Goal: Task Accomplishment & Management: Use online tool/utility

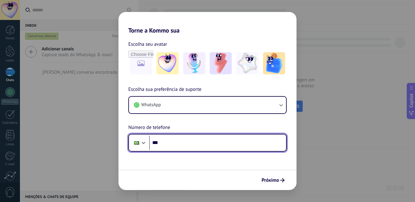
click at [214, 144] on input "***" at bounding box center [217, 143] width 137 height 14
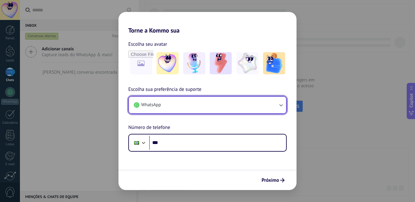
click at [202, 106] on button "WhatsApp" at bounding box center [207, 105] width 157 height 17
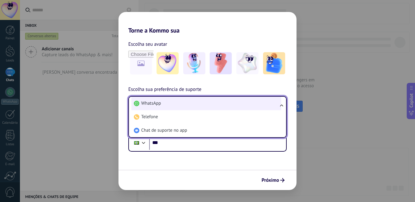
click at [202, 106] on li "WhatsApp" at bounding box center [206, 104] width 150 height 14
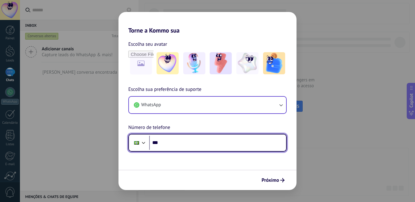
click at [202, 145] on input "***" at bounding box center [217, 143] width 137 height 14
type input "**********"
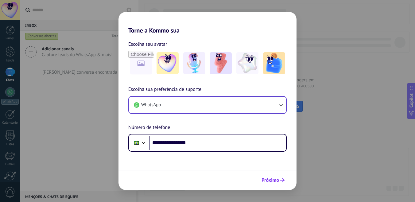
click at [273, 178] on span "Próximo" at bounding box center [271, 180] width 18 height 4
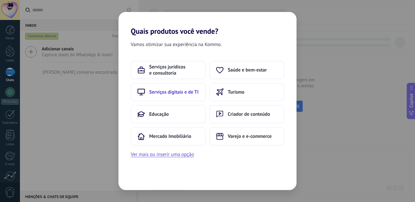
click at [187, 93] on span "Serviços digitais e de TI" at bounding box center [173, 92] width 49 height 6
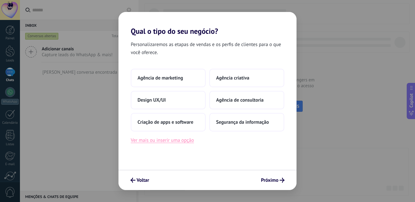
click at [181, 142] on button "Ver mais ou inserir uma opção" at bounding box center [162, 140] width 63 height 8
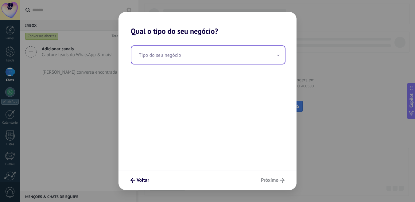
click at [178, 60] on input "text" at bounding box center [208, 55] width 154 height 18
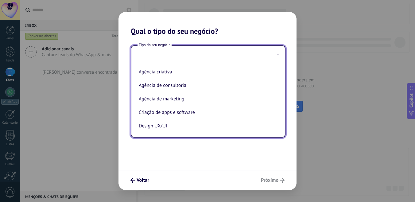
type input "*"
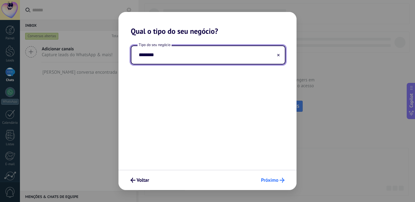
type input "********"
click at [279, 182] on span "Próximo" at bounding box center [273, 180] width 24 height 5
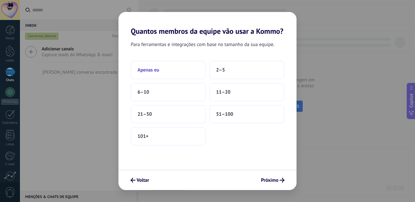
click at [189, 68] on button "Apenas eu" at bounding box center [168, 70] width 75 height 18
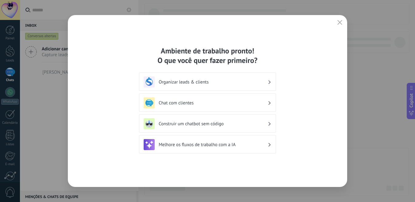
click at [214, 126] on h3 "Construir um chatbot sem código" at bounding box center [213, 124] width 109 height 6
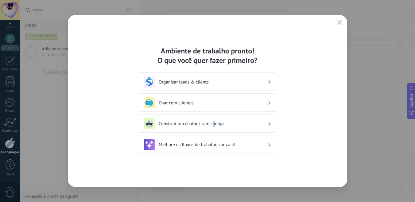
drag, startPoint x: 214, startPoint y: 126, endPoint x: 263, endPoint y: 126, distance: 48.5
click at [263, 126] on h3 "Construir um chatbot sem código" at bounding box center [213, 124] width 109 height 6
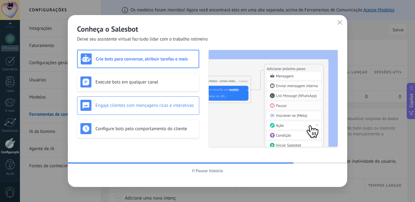
click at [139, 111] on div "Engaje clientes com mensagens ricas e interativas" at bounding box center [138, 105] width 122 height 18
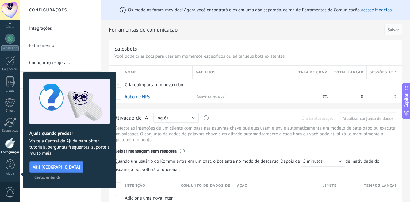
click at [60, 175] on span "Certo, entendi" at bounding box center [47, 177] width 26 height 4
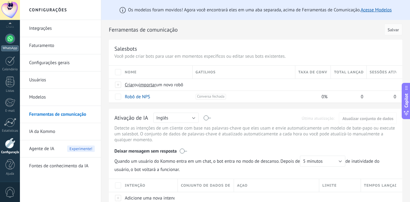
click at [10, 41] on div at bounding box center [10, 39] width 10 height 10
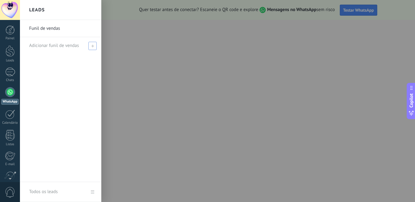
click at [90, 46] on span at bounding box center [92, 46] width 8 height 8
click at [58, 44] on input "text" at bounding box center [58, 46] width 58 height 10
type input "**********"
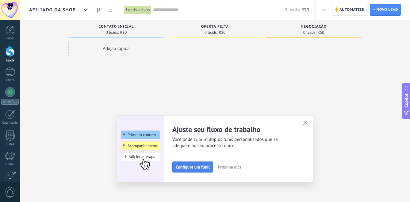
click at [207, 169] on span "Configure um funil" at bounding box center [193, 167] width 34 height 4
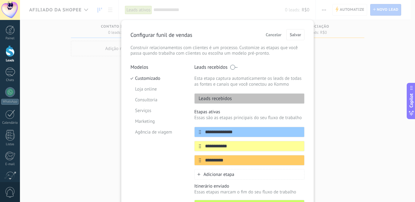
click at [249, 99] on div "Leads recebidos" at bounding box center [249, 98] width 110 height 10
click at [278, 145] on input "**********" at bounding box center [245, 146] width 89 height 6
click at [269, 37] on span "Cancelar" at bounding box center [274, 35] width 16 height 4
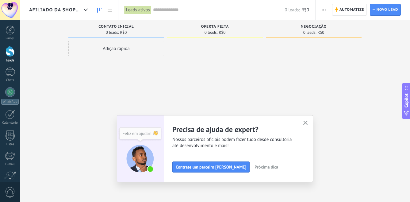
click at [307, 125] on span "button" at bounding box center [306, 123] width 5 height 5
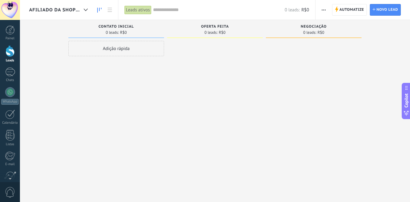
click at [120, 48] on div "Adição rápida" at bounding box center [116, 48] width 96 height 15
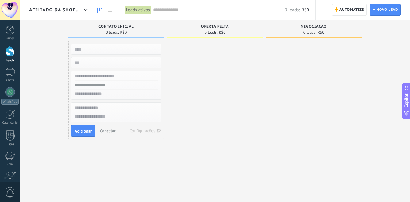
click at [204, 100] on div at bounding box center [215, 102] width 96 height 122
click at [352, 10] on span "Automatize" at bounding box center [352, 9] width 25 height 11
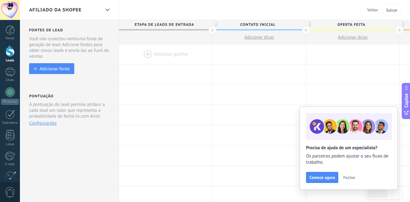
click at [349, 177] on span "Fechar" at bounding box center [350, 177] width 12 height 4
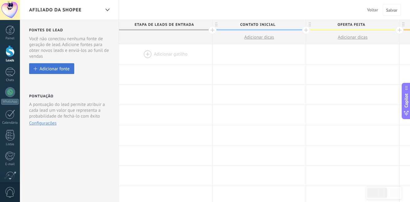
click at [64, 69] on div "Adicionar fonte" at bounding box center [55, 68] width 30 height 5
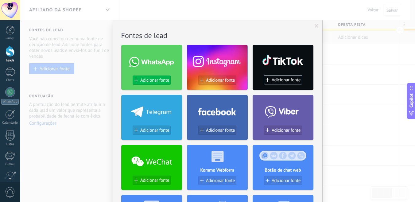
click at [149, 80] on span "Adicionar fonte" at bounding box center [154, 80] width 29 height 5
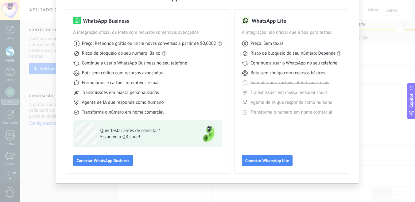
scroll to position [39, 0]
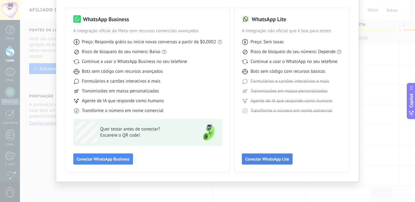
click at [252, 158] on span "Conectar WhatsApp Lite" at bounding box center [267, 159] width 44 height 4
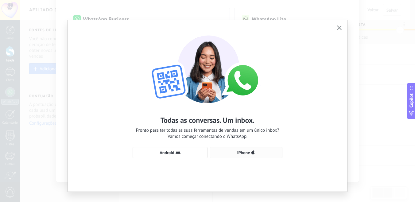
click at [235, 152] on span "iPhone" at bounding box center [246, 152] width 66 height 5
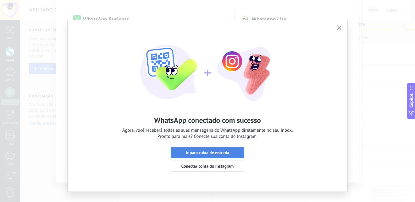
click at [220, 152] on span "Ir para caixa de entrada" at bounding box center [207, 152] width 43 height 4
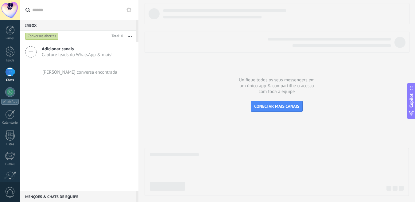
click at [28, 52] on icon at bounding box center [31, 52] width 12 height 12
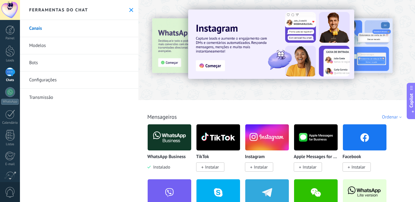
click at [41, 61] on link "Bots" at bounding box center [79, 62] width 119 height 17
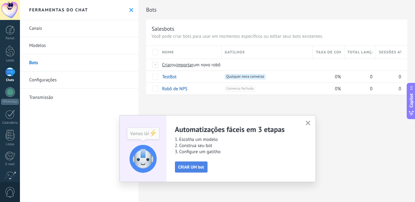
click at [195, 167] on span "CRIAR UM bot" at bounding box center [191, 167] width 26 height 4
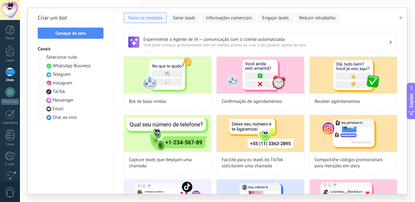
click at [41, 64] on span at bounding box center [41, 66] width 6 height 6
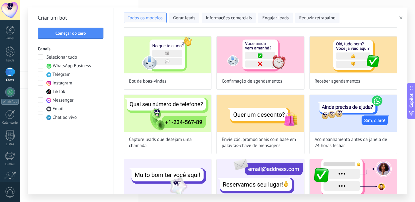
scroll to position [21, 0]
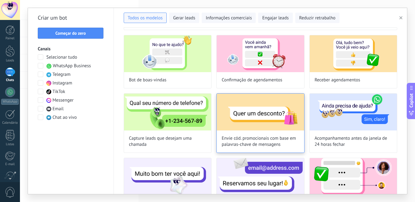
click at [250, 142] on span "Envie cód. promocionais com base em palavras-chave de mensagens" at bounding box center [260, 141] width 77 height 12
type input "**********"
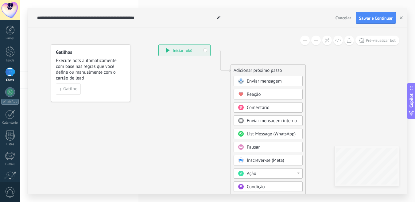
click at [267, 79] on span "Enviar mensagem" at bounding box center [264, 81] width 35 height 6
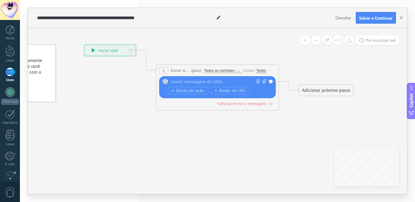
click at [197, 83] on div at bounding box center [216, 82] width 91 height 6
click at [400, 17] on use "button" at bounding box center [401, 17] width 3 height 3
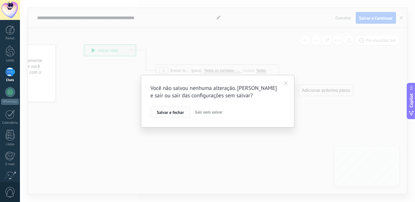
click at [172, 116] on button "Salvar e fechar" at bounding box center [170, 112] width 40 height 12
click at [172, 116] on div "Você não salvou nenhuma alteração. [PERSON_NAME] e sair ou sair das configuraçõ…" at bounding box center [217, 101] width 395 height 202
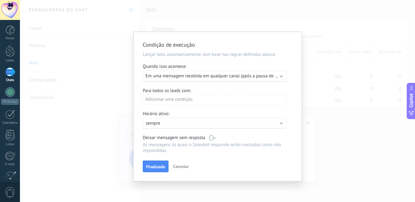
click at [177, 166] on span "Cancelar" at bounding box center [181, 167] width 16 height 6
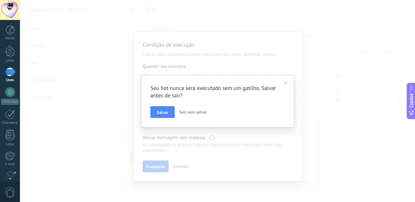
click at [191, 112] on span "Sair sem salvar" at bounding box center [193, 112] width 28 height 6
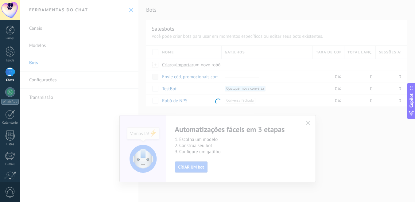
click at [218, 166] on div at bounding box center [217, 101] width 395 height 202
click at [305, 123] on div at bounding box center [217, 101] width 395 height 202
click at [10, 91] on div at bounding box center [10, 92] width 10 height 10
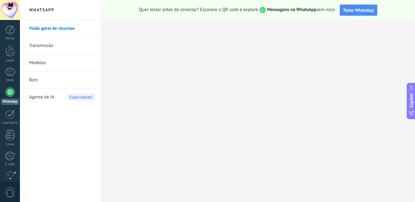
click at [44, 96] on span "Agente de IA" at bounding box center [41, 97] width 25 height 17
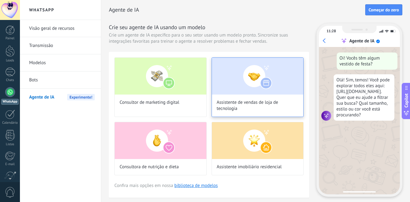
click at [230, 107] on span "Assistente de vendas de loja de tecnologia" at bounding box center [258, 105] width 82 height 12
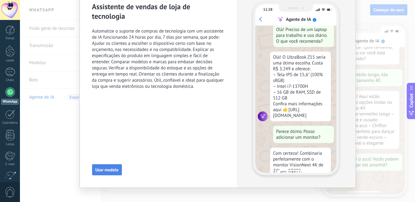
scroll to position [66, 0]
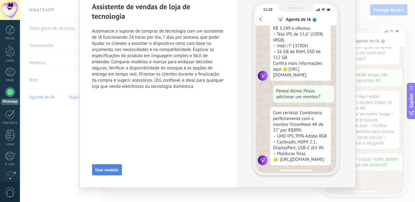
click at [111, 168] on span "Usar modelo" at bounding box center [106, 170] width 23 height 4
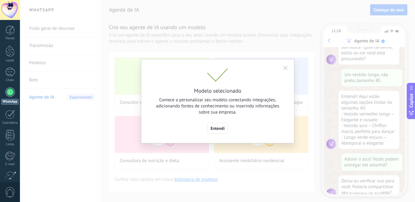
scroll to position [68, 0]
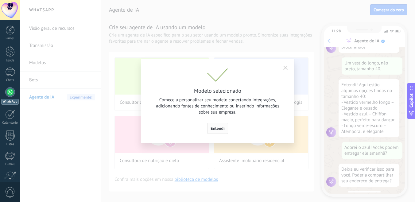
click at [220, 131] on button "Entendi" at bounding box center [217, 128] width 21 height 11
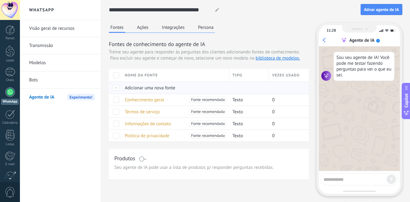
click at [118, 88] on div at bounding box center [115, 88] width 13 height 12
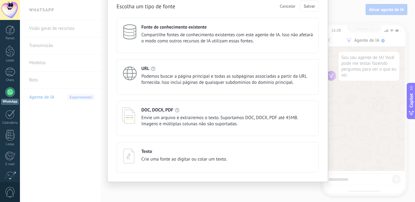
scroll to position [0, 0]
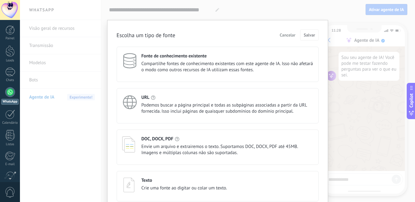
click at [193, 75] on div "Fonte de conhecimento existente Compartilhe fontes de conhecimento existentes c…" at bounding box center [218, 64] width 202 height 35
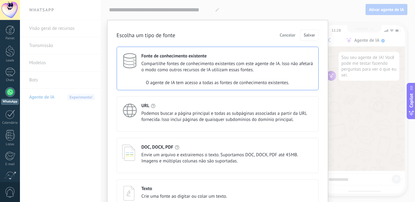
click at [229, 80] on div "O agente de IA tem acesso a todas as fontes de conhecimento existentes." at bounding box center [217, 83] width 201 height 12
click at [181, 109] on div "URL Podemos buscar a página principal e todas as subpáginas associadas a partir…" at bounding box center [228, 113] width 172 height 20
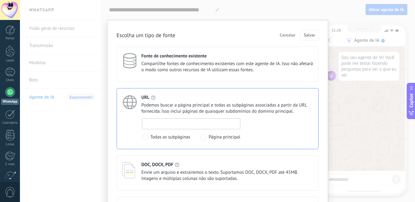
click at [169, 123] on input at bounding box center [191, 124] width 98 height 10
click at [156, 122] on input at bounding box center [191, 124] width 98 height 10
paste input "**********"
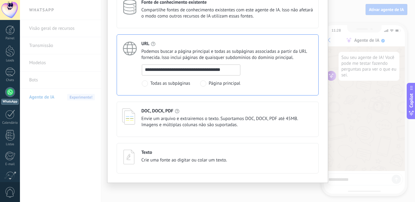
scroll to position [55, 0]
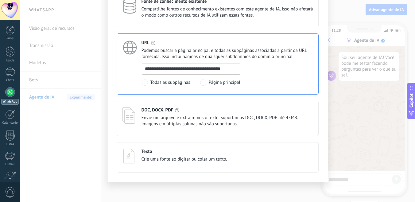
type input "**********"
click at [163, 117] on span "Envie um arquivo e extrairemos o texto. Suportamos DOC, DOCX, PDF até 45MB. Ima…" at bounding box center [228, 121] width 172 height 12
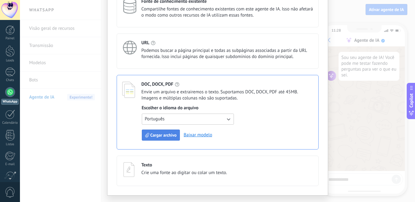
click at [169, 136] on span "Cargar archivo" at bounding box center [163, 135] width 26 height 4
click at [159, 134] on span "Cargar archivo" at bounding box center [163, 135] width 26 height 4
click at [165, 130] on button "Cargar archivo" at bounding box center [161, 135] width 38 height 11
click at [167, 132] on button "Cargar archivo" at bounding box center [161, 135] width 38 height 11
click at [202, 119] on button "Português" at bounding box center [188, 119] width 92 height 11
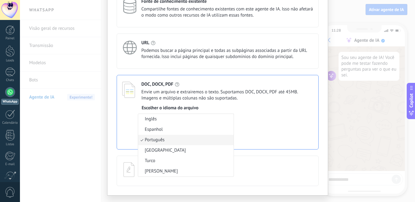
click at [202, 119] on li "Inglês" at bounding box center [185, 119] width 95 height 10
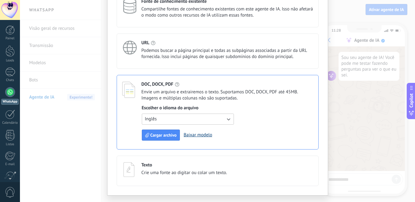
click at [204, 135] on link "Baixar modelo" at bounding box center [198, 135] width 29 height 6
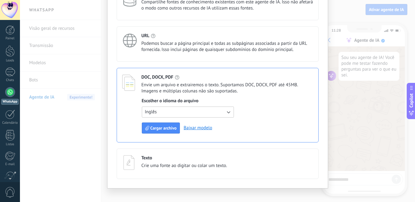
scroll to position [68, 0]
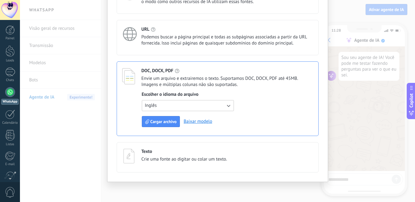
click at [217, 106] on button "Inglês" at bounding box center [188, 105] width 92 height 11
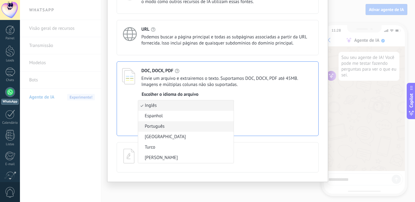
click at [164, 128] on li "Português" at bounding box center [185, 126] width 95 height 10
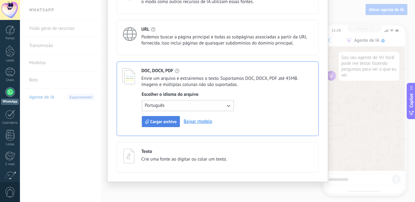
click at [163, 122] on span "Cargar archivo" at bounding box center [163, 121] width 26 height 4
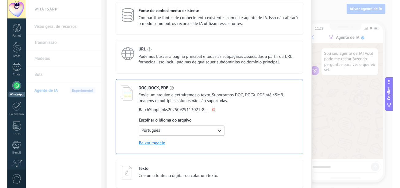
scroll to position [43, 0]
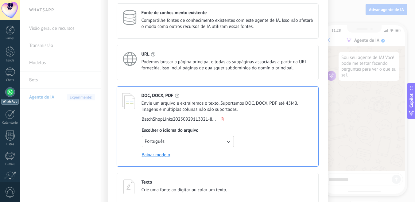
click at [202, 179] on div "Texto Crie uma fonte ao digitar ou colar um texto." at bounding box center [218, 188] width 202 height 30
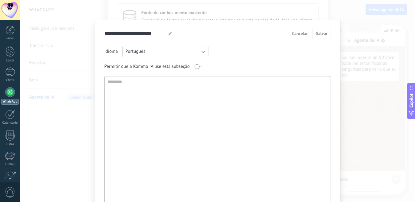
click at [155, 88] on textarea at bounding box center [217, 142] width 225 height 132
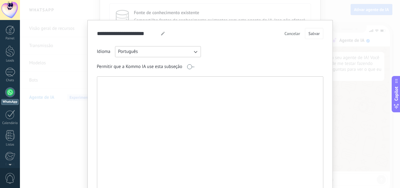
click at [138, 83] on textarea at bounding box center [209, 142] width 225 height 132
paste textarea "**********"
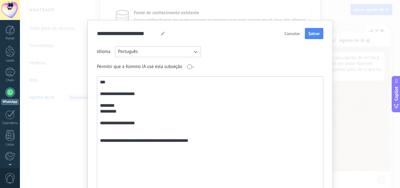
click at [105, 140] on textarea "**********" at bounding box center [209, 142] width 225 height 132
click at [106, 141] on textarea "**********" at bounding box center [209, 142] width 225 height 132
click at [180, 139] on textarea "**********" at bounding box center [209, 142] width 225 height 132
click at [177, 140] on textarea "**********" at bounding box center [209, 142] width 225 height 132
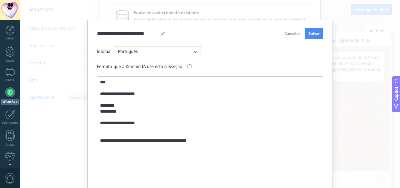
click at [179, 143] on textarea "**********" at bounding box center [209, 142] width 225 height 132
type textarea "**********"
click at [311, 33] on span "Salvar" at bounding box center [314, 33] width 11 height 4
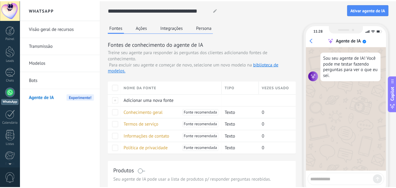
scroll to position [0, 0]
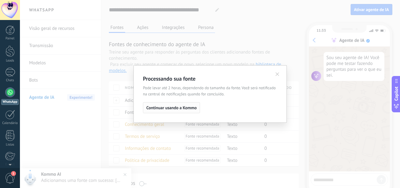
click at [181, 107] on span "Continuar usando a Kommo" at bounding box center [171, 107] width 50 height 4
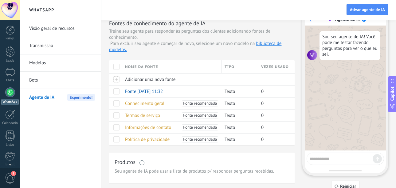
scroll to position [32, 0]
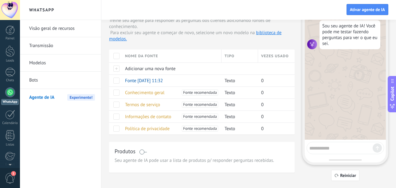
click at [319, 149] on textarea at bounding box center [340, 147] width 63 height 8
type textarea "*"
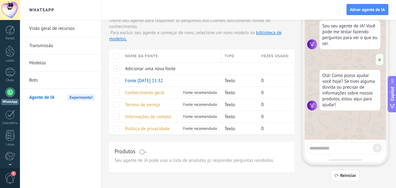
click at [177, 161] on span "Seu agente de IA pode usar a lista de produtos p/ responder perguntas recebidas." at bounding box center [202, 160] width 174 height 6
click at [212, 161] on span "Seu agente de IA pode usar a lista de produtos p/ responder perguntas recebidas." at bounding box center [202, 160] width 174 height 6
click at [341, 179] on button "Reiniciar" at bounding box center [345, 174] width 28 height 11
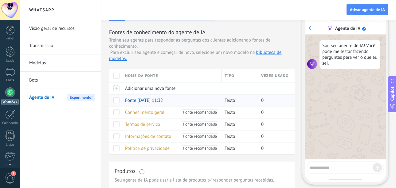
scroll to position [0, 0]
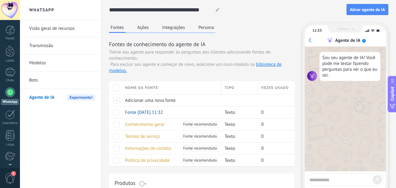
click at [142, 29] on button "Ações" at bounding box center [143, 27] width 14 height 9
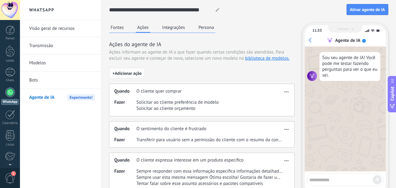
click at [130, 73] on span "+ Adicionar ação" at bounding box center [126, 73] width 29 height 4
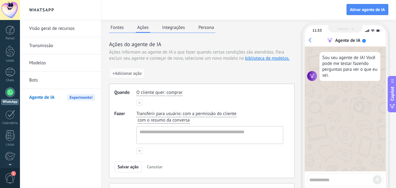
scroll to position [37, 0]
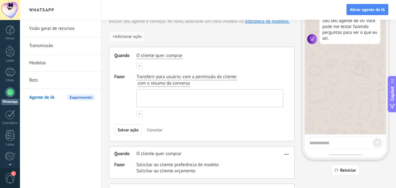
click at [159, 96] on textarea at bounding box center [209, 97] width 145 height 17
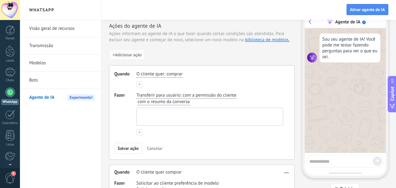
scroll to position [0, 0]
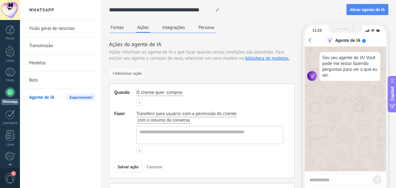
click at [178, 23] on button "Integrações" at bounding box center [174, 27] width 26 height 9
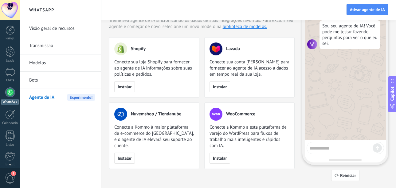
scroll to position [1, 0]
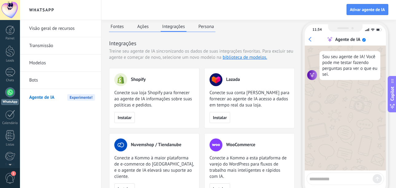
click at [203, 25] on button "Persona" at bounding box center [206, 26] width 19 height 9
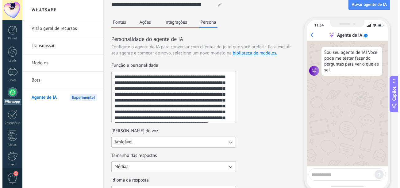
scroll to position [0, 0]
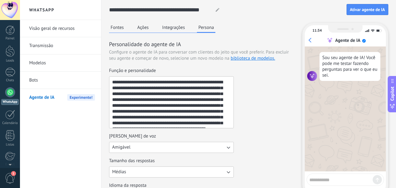
click at [122, 28] on button "Fontes" at bounding box center [117, 27] width 16 height 9
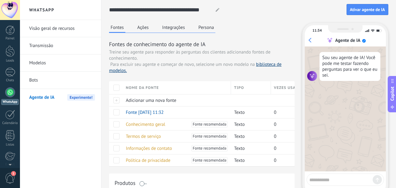
click at [269, 63] on link "biblioteca de modelos." at bounding box center [195, 67] width 172 height 12
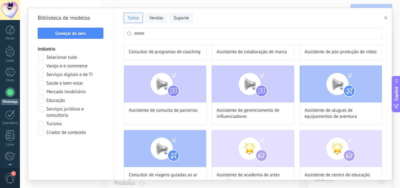
scroll to position [609, 0]
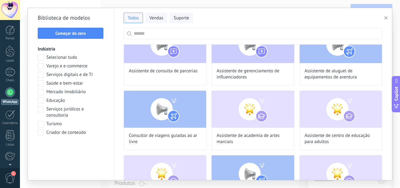
click at [394, 87] on span "Copilot" at bounding box center [397, 93] width 6 height 14
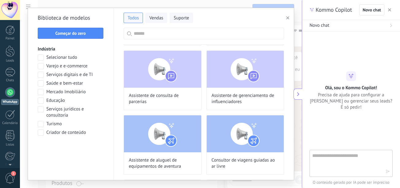
scroll to position [960, 0]
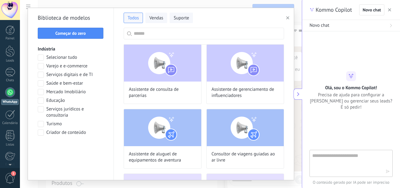
click at [389, 8] on span "button" at bounding box center [389, 10] width 3 height 4
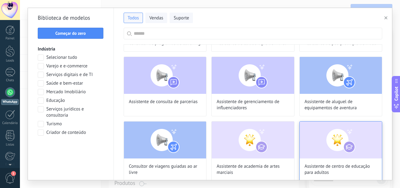
scroll to position [644, 0]
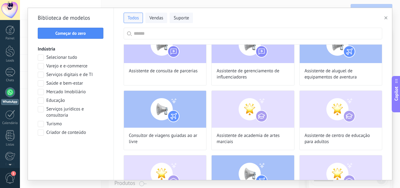
click at [395, 95] on span "Copilot" at bounding box center [397, 93] width 6 height 14
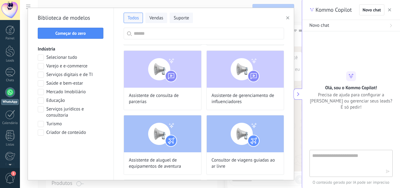
scroll to position [960, 0]
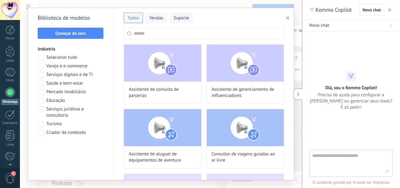
click at [330, 161] on textarea at bounding box center [347, 163] width 69 height 22
type textarea "**********"
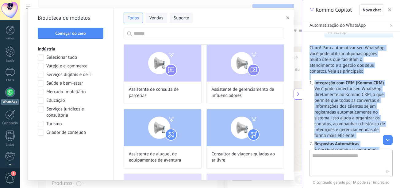
scroll to position [337, 0]
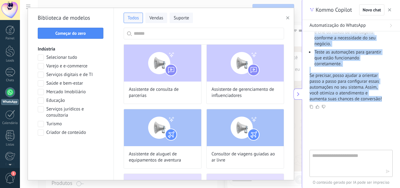
drag, startPoint x: 310, startPoint y: 79, endPoint x: 367, endPoint y: 122, distance: 70.8
click at [367, 122] on div "WhatsApp quero automatizar meu whatsapp Claro! Para automatizar seu WhatsApp, v…" at bounding box center [351, 90] width 98 height 118
copy div "Lorem! Ipsu dolorsitame con AdipiSci, elit sedd eiusmodt incidid utlabo etdol m…"
click at [390, 9] on icon "button" at bounding box center [389, 9] width 3 height 3
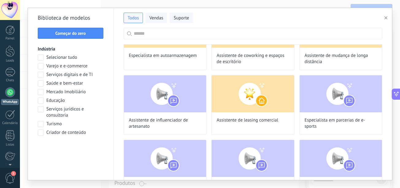
scroll to position [433, 0]
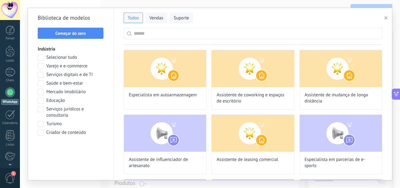
click at [253, 33] on input "text" at bounding box center [256, 33] width 245 height 11
click at [153, 19] on span "Vendas" at bounding box center [157, 18] width 14 height 6
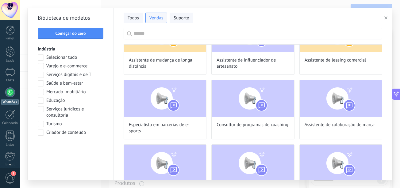
click at [168, 35] on input "text" at bounding box center [256, 33] width 245 height 11
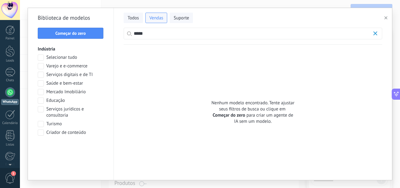
scroll to position [0, 0]
type input "*******"
click at [389, 16] on button "button" at bounding box center [387, 17] width 10 height 7
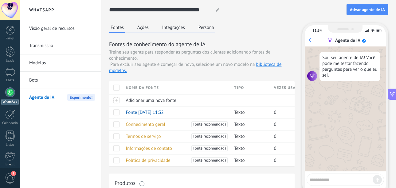
click at [36, 28] on link "Visão geral de recursos" at bounding box center [62, 28] width 66 height 17
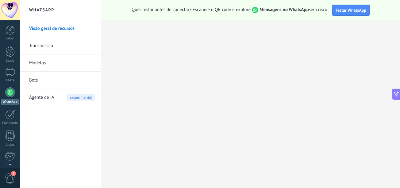
click at [41, 61] on link "Modelos" at bounding box center [62, 62] width 66 height 17
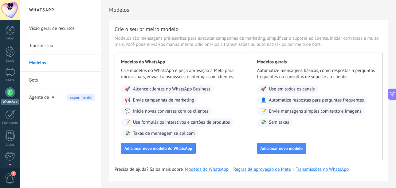
click at [69, 80] on link "Bots" at bounding box center [62, 80] width 66 height 17
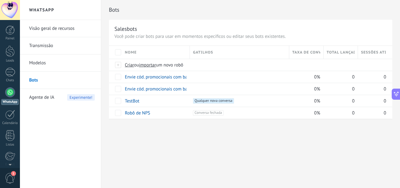
click at [142, 36] on p "Você pode criar bots para usar em momentos específicos ou editar seus bots exis…" at bounding box center [251, 36] width 273 height 6
click at [120, 65] on div at bounding box center [118, 65] width 7 height 6
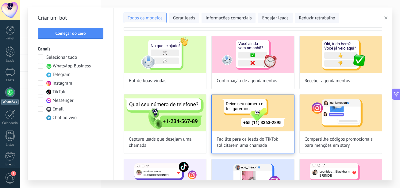
scroll to position [31, 0]
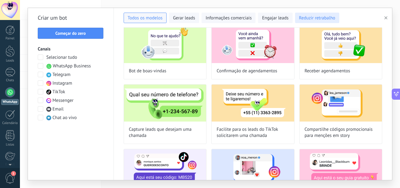
click at [322, 16] on span "Reduzir retrabalho" at bounding box center [317, 18] width 36 height 6
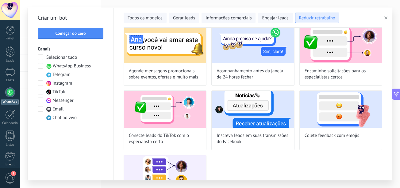
click at [322, 16] on span "Reduzir retrabalho" at bounding box center [317, 18] width 36 height 6
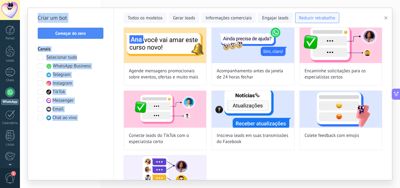
drag, startPoint x: 392, startPoint y: 72, endPoint x: 392, endPoint y: 67, distance: 5.6
click at [392, 67] on div "**********" at bounding box center [210, 94] width 365 height 172
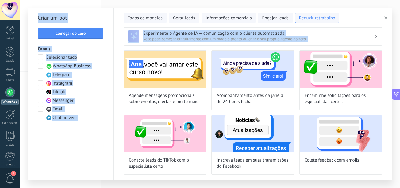
scroll to position [0, 0]
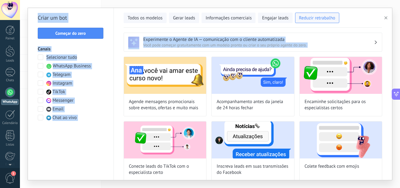
click at [347, 41] on h3 "Experimente o Agente de IA — comunicação com o cliente automatizada" at bounding box center [258, 40] width 231 height 6
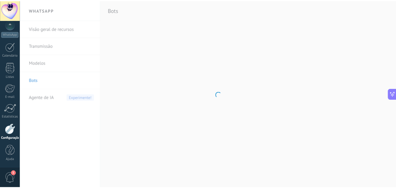
scroll to position [68, 0]
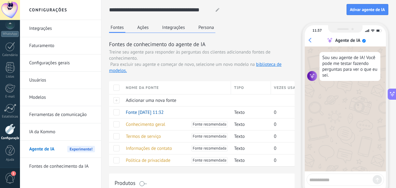
click at [169, 28] on button "Integrações" at bounding box center [174, 27] width 26 height 9
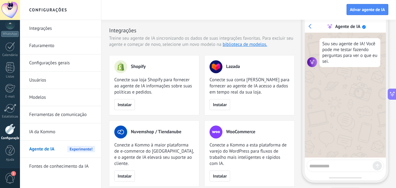
scroll to position [0, 0]
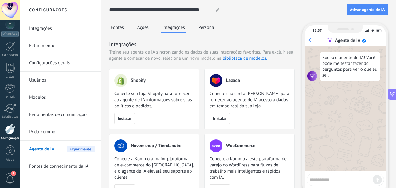
click at [137, 27] on button "Ações" at bounding box center [143, 27] width 14 height 9
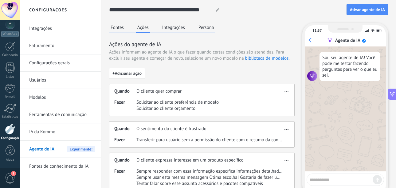
click at [53, 61] on link "Configurações gerais" at bounding box center [62, 62] width 66 height 17
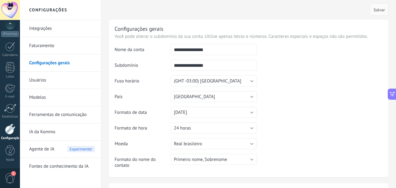
click at [49, 31] on link "Integrações" at bounding box center [62, 28] width 66 height 17
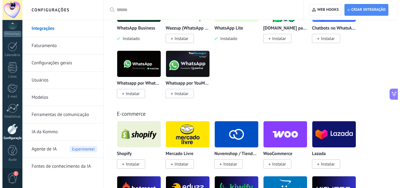
scroll to position [254, 0]
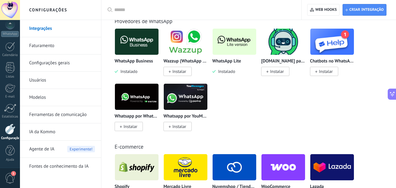
click at [133, 125] on span "Instalar" at bounding box center [130, 126] width 14 height 6
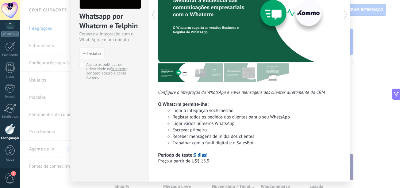
scroll to position [19, 0]
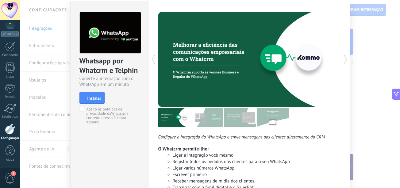
click at [91, 97] on span "Instalar" at bounding box center [95, 98] width 14 height 4
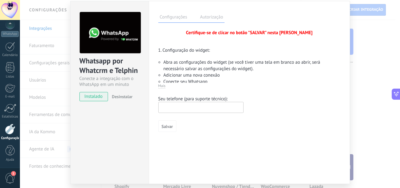
click at [195, 108] on input "text" at bounding box center [200, 107] width 85 height 11
type input "**********"
click at [169, 128] on span "Salvar" at bounding box center [167, 126] width 11 height 4
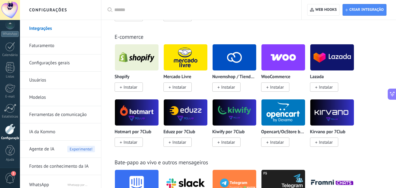
scroll to position [0, 0]
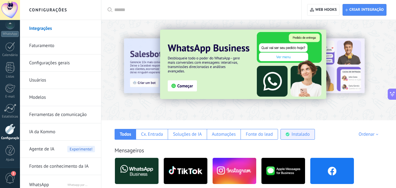
click at [295, 136] on div "Instalado" at bounding box center [300, 134] width 18 height 6
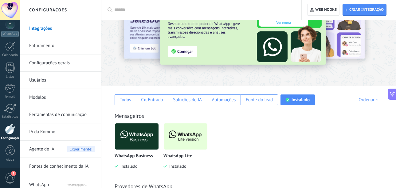
scroll to position [36, 0]
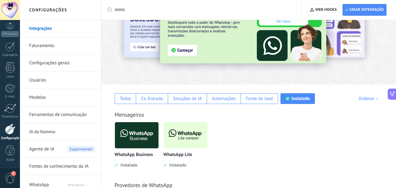
click at [173, 142] on img at bounding box center [186, 135] width 44 height 30
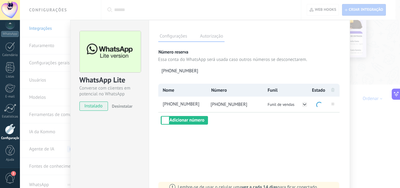
click at [368, 65] on div "WhatsApp Lite Converse com clientes em potencial no WhatsApp instalado Desinsta…" at bounding box center [210, 94] width 380 height 188
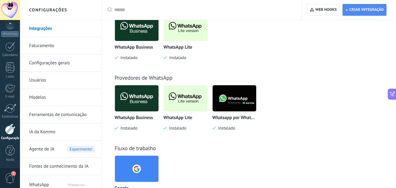
scroll to position [143, 0]
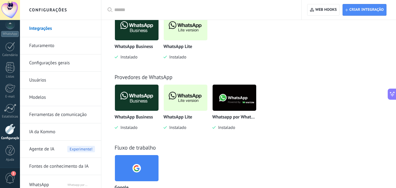
click at [222, 106] on img at bounding box center [234, 98] width 44 height 30
click at [228, 107] on img at bounding box center [234, 98] width 44 height 30
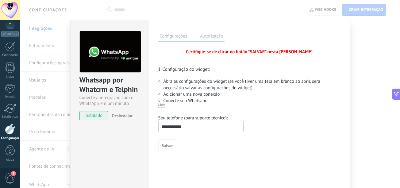
click at [207, 34] on label "Autorização" at bounding box center [212, 37] width 26 height 9
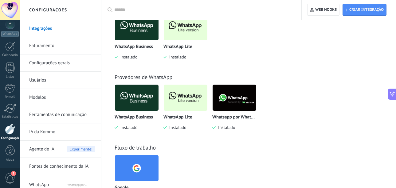
click at [53, 115] on link "Ferramentas de comunicação" at bounding box center [62, 114] width 66 height 17
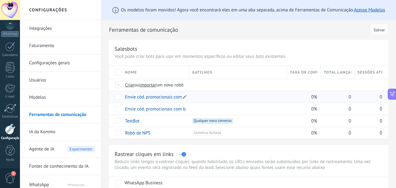
click at [142, 97] on link "Envie cód. promocionais com base em palavras-chave de mensagens" at bounding box center [192, 97] width 134 height 6
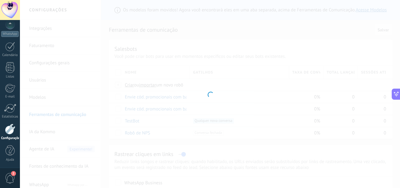
type input "**********"
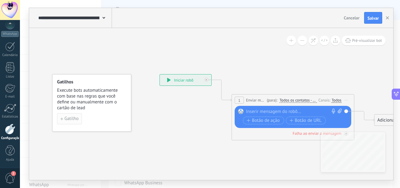
click at [76, 117] on span "Gatilho" at bounding box center [71, 118] width 14 height 4
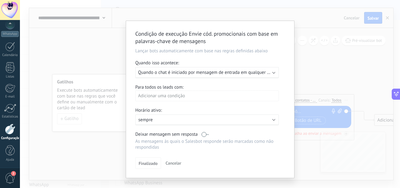
click at [264, 74] on span "Quando o chat é iniciado por mensagem de entrada em qualquer canal" at bounding box center [207, 72] width 139 height 6
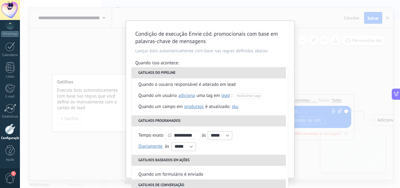
scroll to position [31, 0]
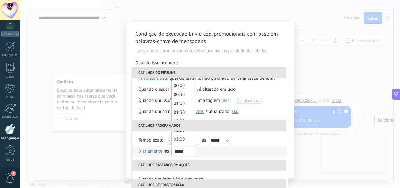
click at [190, 152] on input "*****" at bounding box center [184, 151] width 25 height 9
click at [181, 100] on span "07:00" at bounding box center [179, 100] width 11 height 6
click at [181, 101] on span "07:00" at bounding box center [179, 100] width 11 height 6
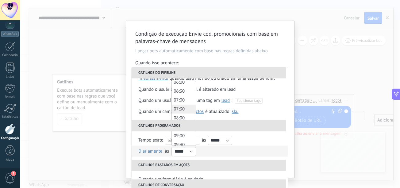
click at [182, 105] on li "07:30" at bounding box center [184, 108] width 24 height 9
click at [183, 108] on span "07:30" at bounding box center [179, 109] width 11 height 6
drag, startPoint x: 183, startPoint y: 108, endPoint x: 180, endPoint y: 101, distance: 7.8
click at [180, 101] on span "07:00" at bounding box center [179, 100] width 11 height 6
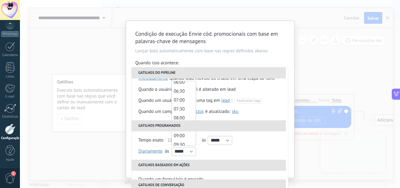
drag, startPoint x: 224, startPoint y: 153, endPoint x: 225, endPoint y: 150, distance: 3.2
click at [225, 153] on li "Diariamente Uma vez por semana Uma vez por mês Uma vez por ano Diariamente on J…" at bounding box center [210, 150] width 157 height 11
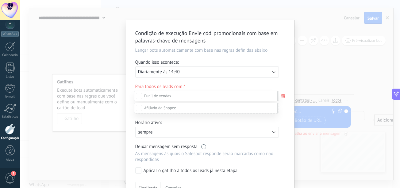
click at [272, 84] on div at bounding box center [210, 94] width 380 height 188
click at [249, 70] on div "Executar: Diariamente às 14:40" at bounding box center [204, 72] width 133 height 6
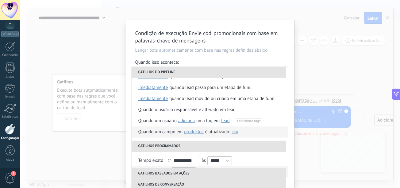
scroll to position [0, 0]
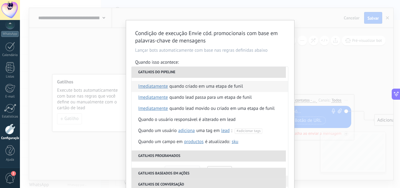
click at [201, 87] on div "Quando criado em uma etapa de funil" at bounding box center [206, 86] width 74 height 11
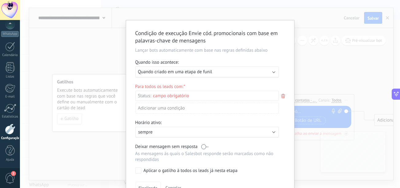
click at [0, 0] on div "Etapa de leads de entrada Contato inicial Discussões Tomada de decisão Discussã…" at bounding box center [0, 0] width 0 height 0
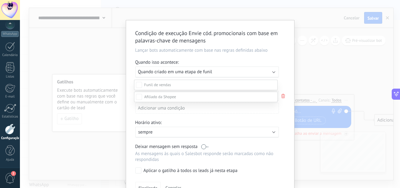
scroll to position [31, 0]
click at [0, 0] on div "Etapa de leads de entrada" at bounding box center [0, 0] width 0 height 0
click at [135, 102] on label at bounding box center [206, 96] width 144 height 10
click at [171, 83] on span at bounding box center [157, 84] width 27 height 5
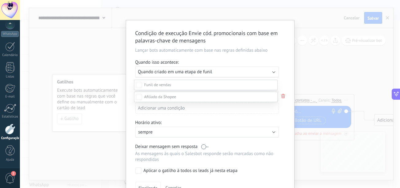
scroll to position [0, 0]
click at [285, 86] on div at bounding box center [210, 94] width 380 height 188
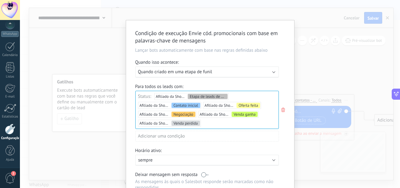
click at [183, 137] on div "Adicionar uma condição" at bounding box center [207, 135] width 144 height 11
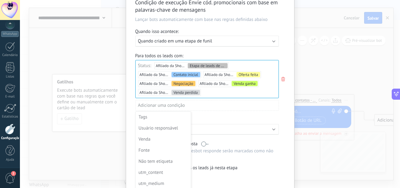
scroll to position [61, 0]
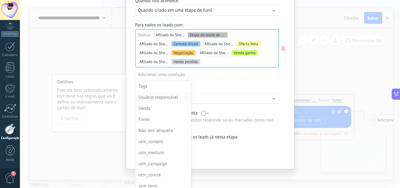
click at [177, 98] on div "Usuário responsável" at bounding box center [163, 97] width 48 height 9
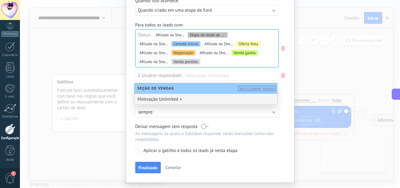
click at [173, 98] on div "Motivação Unlimited" at bounding box center [205, 99] width 143 height 11
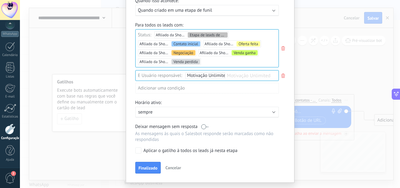
click at [183, 90] on div "Adicionar uma condição" at bounding box center [207, 88] width 144 height 11
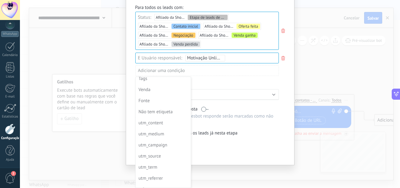
scroll to position [0, 0]
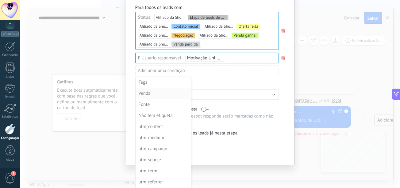
click at [145, 92] on div "Venda" at bounding box center [163, 93] width 48 height 9
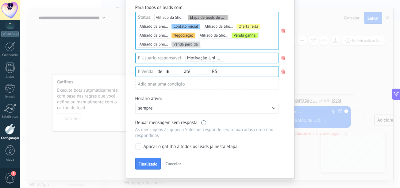
type input "*"
click at [202, 71] on input "text" at bounding box center [201, 71] width 15 height 5
type input "***"
click at [205, 93] on div "Adicionar uma condição" at bounding box center [207, 86] width 144 height 15
click at [227, 92] on div "Adicionar uma condição" at bounding box center [207, 86] width 144 height 15
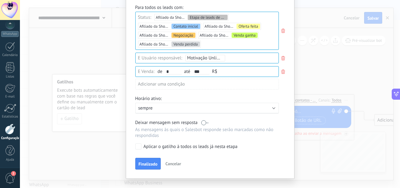
click at [281, 71] on icon at bounding box center [283, 71] width 7 height 7
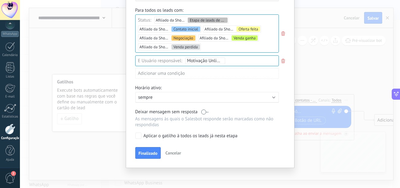
click at [283, 61] on icon at bounding box center [283, 60] width 7 height 7
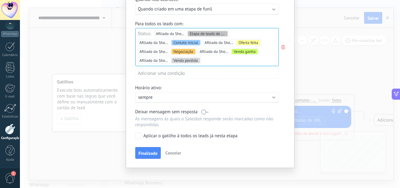
scroll to position [63, 0]
click at [178, 98] on p "sempre" at bounding box center [191, 97] width 107 height 6
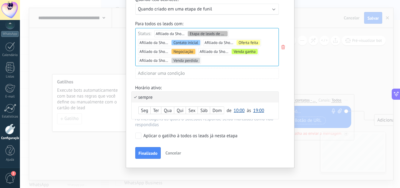
click at [239, 111] on span "10:00" at bounding box center [239, 110] width 11 height 6
click at [238, 111] on span "07:00" at bounding box center [240, 112] width 17 height 6
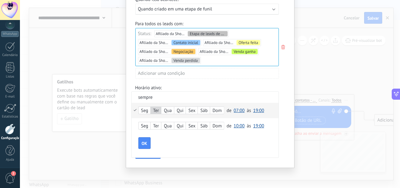
click at [144, 113] on div "Seg" at bounding box center [145, 110] width 12 height 9
drag, startPoint x: 180, startPoint y: 108, endPoint x: 184, endPoint y: 111, distance: 5.7
click at [180, 108] on div "Qui" at bounding box center [179, 110] width 11 height 9
click at [193, 110] on div "Sex" at bounding box center [192, 110] width 12 height 9
click at [204, 109] on label "Sáb" at bounding box center [204, 110] width 12 height 7
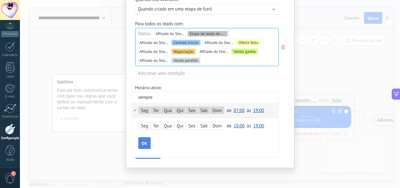
click at [143, 141] on span "OK" at bounding box center [145, 143] width 6 height 4
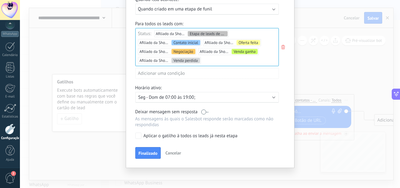
click at [205, 112] on label at bounding box center [204, 112] width 7 height 6
click at [205, 114] on label at bounding box center [204, 112] width 7 height 6
click at [202, 110] on label at bounding box center [204, 112] width 7 height 6
click at [139, 151] on span "Finalizado" at bounding box center [148, 153] width 19 height 4
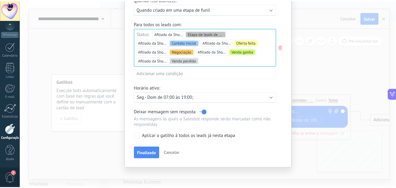
scroll to position [0, 0]
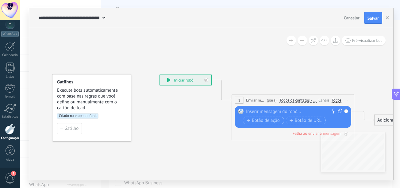
click at [206, 139] on icon at bounding box center [283, 106] width 555 height 373
click at [71, 129] on span "Gatilho" at bounding box center [71, 128] width 14 height 4
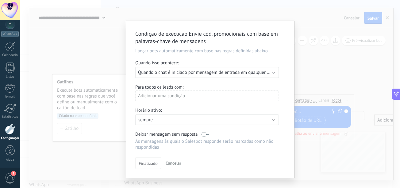
click at [171, 163] on span "Cancelar" at bounding box center [174, 163] width 16 height 6
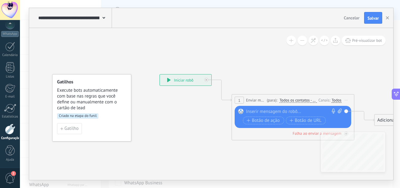
click at [191, 80] on div "**********" at bounding box center [186, 79] width 52 height 11
click at [174, 77] on div "**********" at bounding box center [186, 79] width 52 height 11
click at [206, 80] on icon at bounding box center [206, 80] width 2 height 2
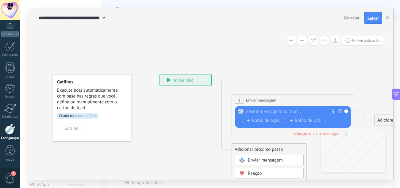
click at [244, 157] on icon at bounding box center [242, 160] width 6 height 6
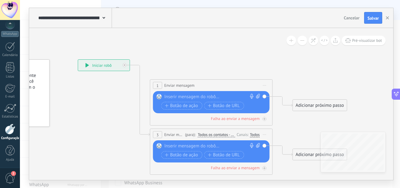
click at [322, 105] on div "Adicionar próximo passo" at bounding box center [320, 105] width 54 height 10
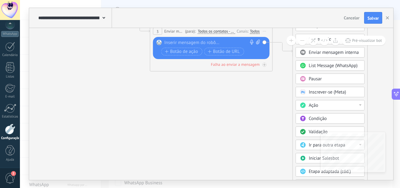
click at [302, 156] on icon at bounding box center [303, 157] width 5 height 5
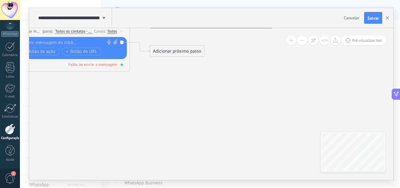
click at [122, 64] on icon at bounding box center [121, 64] width 3 height 3
click at [113, 31] on div "Todos" at bounding box center [112, 31] width 10 height 5
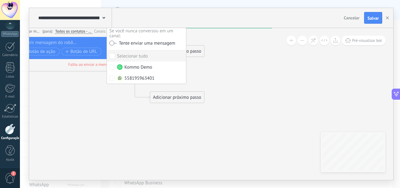
click at [84, 82] on icon at bounding box center [131, 30] width 698 height 454
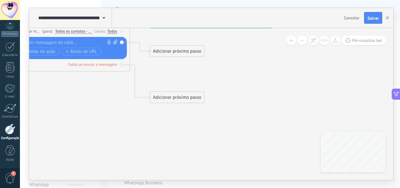
click at [83, 40] on div at bounding box center [67, 43] width 91 height 6
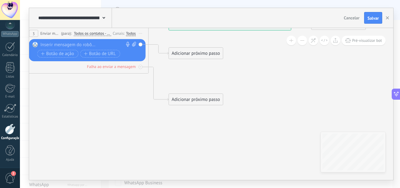
drag, startPoint x: 67, startPoint y: 96, endPoint x: 126, endPoint y: 124, distance: 65.8
click at [126, 109] on icon at bounding box center [149, 32] width 698 height 454
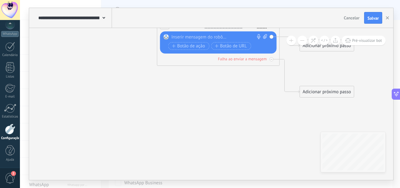
drag, startPoint x: 104, startPoint y: 119, endPoint x: 189, endPoint y: 95, distance: 88.6
click at [193, 100] on icon at bounding box center [281, 24] width 698 height 454
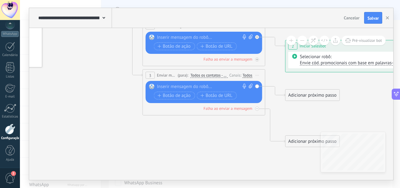
drag, startPoint x: 161, startPoint y: 121, endPoint x: 142, endPoint y: 158, distance: 42.4
click at [143, 158] on icon at bounding box center [266, 73] width 698 height 454
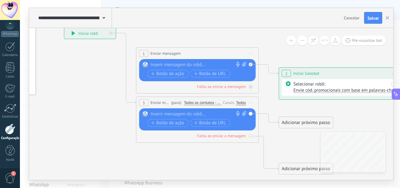
drag, startPoint x: 119, startPoint y: 116, endPoint x: 119, endPoint y: 138, distance: 21.2
click at [120, 138] on icon at bounding box center [260, 101] width 698 height 454
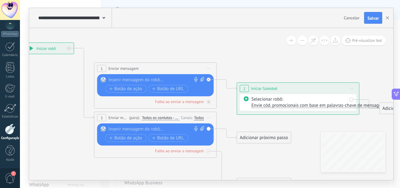
drag, startPoint x: 107, startPoint y: 97, endPoint x: 71, endPoint y: 81, distance: 38.8
click at [71, 82] on icon at bounding box center [218, 116] width 698 height 454
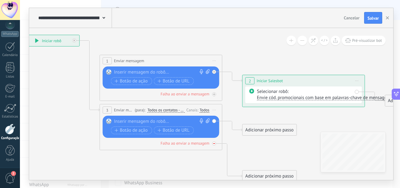
click at [214, 144] on div at bounding box center [214, 143] width 4 height 4
click at [216, 121] on div "Substituir Remover Converter para mensagem de voz Arraste a imagem aqui para an…" at bounding box center [161, 126] width 117 height 22
drag, startPoint x: 214, startPoint y: 121, endPoint x: 213, endPoint y: 129, distance: 8.7
click at [213, 129] on div "Substituir Remover Converter para mensagem de voz Arraste a imagem aqui para an…" at bounding box center [161, 126] width 117 height 22
click at [207, 119] on icon at bounding box center [208, 120] width 4 height 5
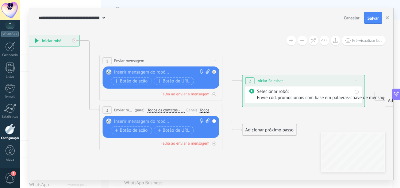
click input "Upload" at bounding box center [0, 0] width 0 height 0
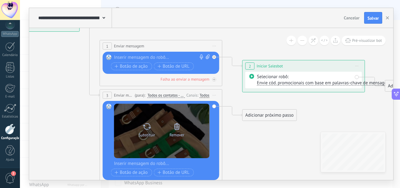
click at [177, 128] on icon at bounding box center [177, 126] width 6 height 6
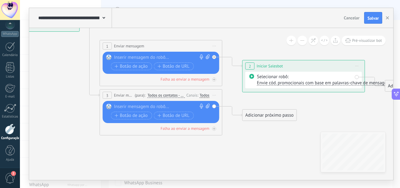
click at [208, 58] on icon at bounding box center [208, 56] width 4 height 5
click input "Upload" at bounding box center [0, 0] width 0 height 0
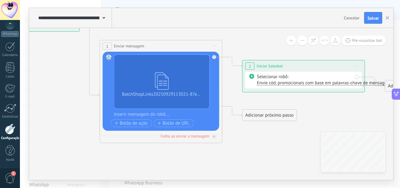
click at [254, 77] on icon at bounding box center [252, 76] width 5 height 5
click at [252, 76] on icon at bounding box center [252, 76] width 5 height 5
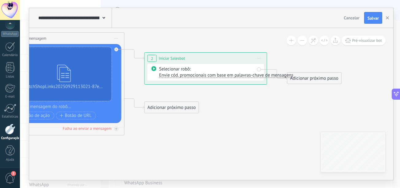
drag, startPoint x: 361, startPoint y: 107, endPoint x: 263, endPoint y: 99, distance: 98.2
click at [263, 99] on icon at bounding box center [125, 86] width 698 height 454
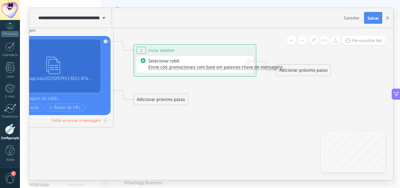
drag, startPoint x: 263, startPoint y: 99, endPoint x: 253, endPoint y: 91, distance: 13.4
click at [253, 91] on icon at bounding box center [114, 78] width 698 height 454
click at [249, 62] on div "Selecionar robô: [PERSON_NAME] cód. promocionais com base em palavras-chave de …" at bounding box center [200, 64] width 103 height 12
click at [203, 65] on span "Envie cód. promocionais com base em palavras-chave de mensagens" at bounding box center [216, 67] width 134 height 6
click at [163, 76] on span "TestBot" at bounding box center [179, 78] width 74 height 6
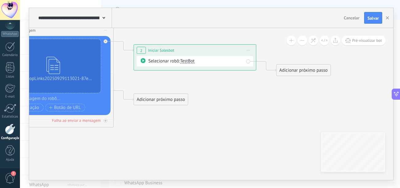
click at [141, 59] on icon at bounding box center [143, 60] width 5 height 5
click at [142, 60] on icon at bounding box center [143, 60] width 5 height 5
click at [250, 61] on div "Selecionar robô: TestBot" at bounding box center [195, 61] width 117 height 10
click at [313, 71] on div "Adicionar próximo passo" at bounding box center [304, 70] width 54 height 10
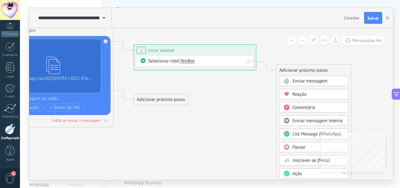
click at [229, 91] on icon at bounding box center [114, 78] width 698 height 454
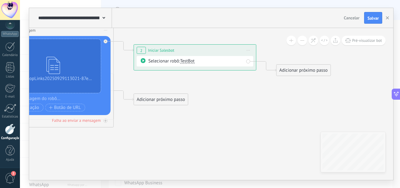
drag, startPoint x: 125, startPoint y: 109, endPoint x: 167, endPoint y: 99, distance: 43.6
drag, startPoint x: 110, startPoint y: 73, endPoint x: 156, endPoint y: 81, distance: 46.7
drag, startPoint x: 82, startPoint y: 74, endPoint x: 126, endPoint y: 75, distance: 43.9
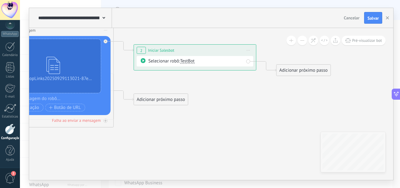
drag, startPoint x: 90, startPoint y: 99, endPoint x: 123, endPoint y: 86, distance: 35.3
click at [106, 40] on icon at bounding box center [106, 41] width 2 height 2
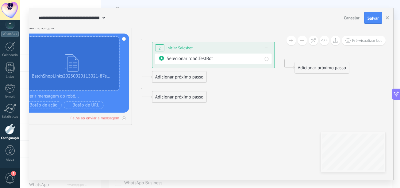
drag, startPoint x: 263, startPoint y: 86, endPoint x: 320, endPoint y: 73, distance: 57.9
click at [319, 73] on icon at bounding box center [133, 63] width 698 height 430
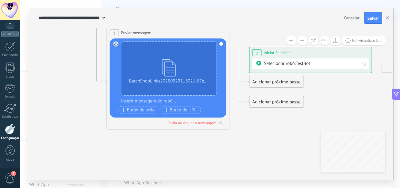
drag, startPoint x: 137, startPoint y: 131, endPoint x: 185, endPoint y: 146, distance: 50.6
click at [192, 145] on icon at bounding box center [230, 68] width 698 height 430
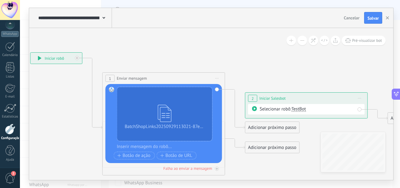
drag, startPoint x: 80, startPoint y: 93, endPoint x: 86, endPoint y: 112, distance: 20.3
click at [73, 132] on icon at bounding box center [226, 114] width 698 height 430
click at [113, 89] on rect at bounding box center [112, 89] width 6 height 6
click at [110, 89] on rect at bounding box center [112, 89] width 6 height 6
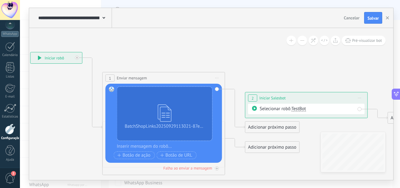
click at [110, 89] on rect at bounding box center [112, 89] width 6 height 6
click at [143, 155] on span "Botão de ação" at bounding box center [134, 155] width 33 height 5
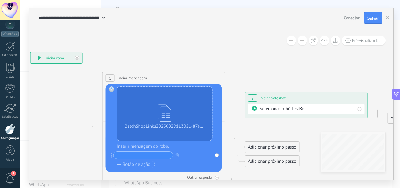
click at [104, 16] on span at bounding box center [104, 17] width 3 height 6
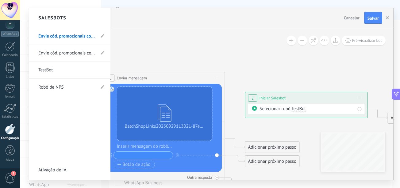
click at [103, 16] on div "Salesbots" at bounding box center [69, 18] width 81 height 20
drag, startPoint x: 78, startPoint y: 57, endPoint x: 104, endPoint y: 53, distance: 26.4
click at [104, 53] on icon at bounding box center [103, 53] width 4 height 4
click at [91, 52] on icon at bounding box center [88, 53] width 7 height 4
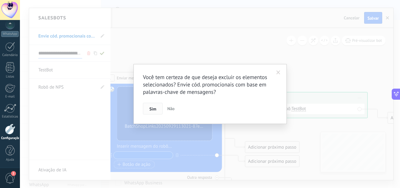
click at [155, 107] on span "Sim" at bounding box center [153, 109] width 7 height 4
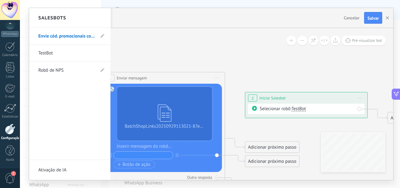
click at [85, 69] on link "Robô de NPS" at bounding box center [66, 70] width 57 height 17
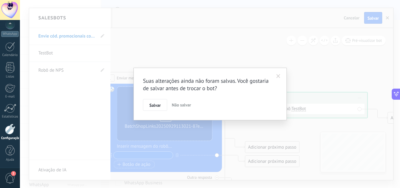
click at [178, 104] on span "Não salvar" at bounding box center [181, 105] width 19 height 6
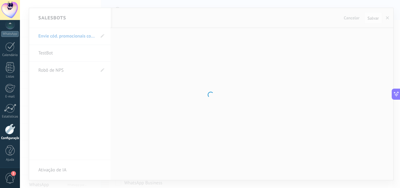
type input "**********"
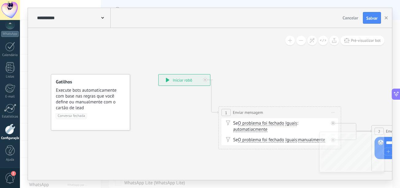
click at [72, 116] on span "Conversa fechada" at bounding box center [71, 116] width 31 height 6
click at [91, 101] on span "Execute bots automaticamente com base nas regras que você define ou manualmente…" at bounding box center [91, 98] width 70 height 23
click at [106, 107] on span "Execute bots automaticamente com base nas regras que você define ou manualmente…" at bounding box center [91, 98] width 70 height 23
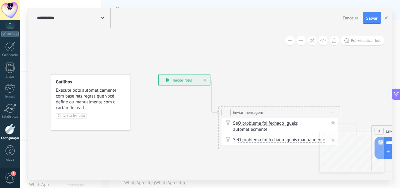
click at [171, 80] on div "**********" at bounding box center [185, 79] width 52 height 11
click at [164, 79] on div "**********" at bounding box center [185, 79] width 52 height 11
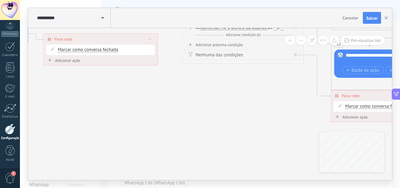
drag, startPoint x: 233, startPoint y: 88, endPoint x: 205, endPoint y: 103, distance: 32.0
click at [207, 108] on icon at bounding box center [62, 24] width 1626 height 504
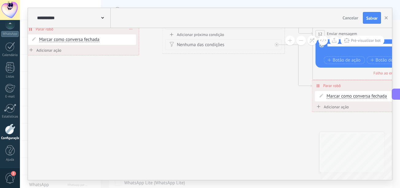
drag, startPoint x: 383, startPoint y: 151, endPoint x: 238, endPoint y: 126, distance: 147.4
click at [237, 128] on icon at bounding box center [44, 14] width 1626 height 504
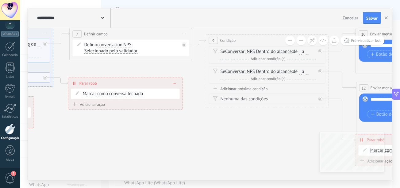
drag, startPoint x: 267, startPoint y: 94, endPoint x: 300, endPoint y: 150, distance: 65.2
click at [314, 154] on icon at bounding box center [87, 68] width 1626 height 504
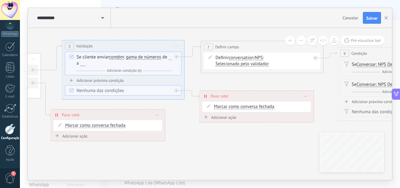
drag, startPoint x: 205, startPoint y: 105, endPoint x: 340, endPoint y: 109, distance: 134.5
click at [340, 109] on icon at bounding box center [219, 81] width 1626 height 504
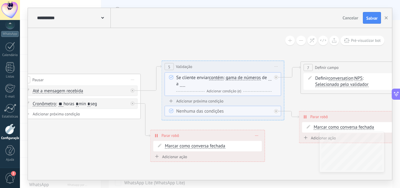
drag, startPoint x: 228, startPoint y: 111, endPoint x: 294, endPoint y: 122, distance: 67.6
click at [298, 124] on icon at bounding box center [318, 102] width 1626 height 504
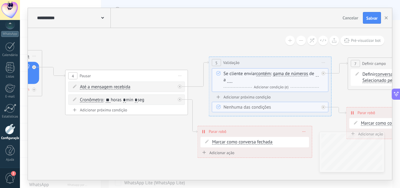
drag, startPoint x: 163, startPoint y: 123, endPoint x: 243, endPoint y: 108, distance: 81.8
click at [242, 109] on icon at bounding box center [366, 98] width 1626 height 504
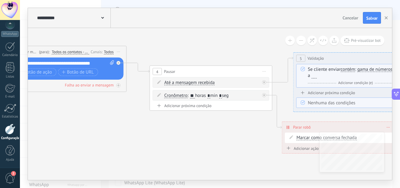
drag, startPoint x: 183, startPoint y: 106, endPoint x: 263, endPoint y: 112, distance: 80.1
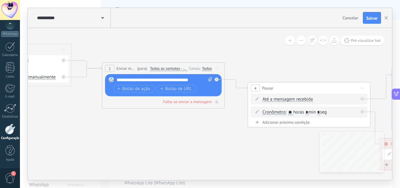
drag, startPoint x: 176, startPoint y: 113, endPoint x: 252, endPoint y: 121, distance: 76.5
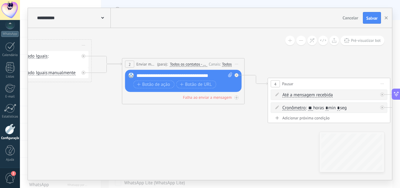
drag, startPoint x: 183, startPoint y: 111, endPoint x: 238, endPoint y: 123, distance: 55.6
drag, startPoint x: 125, startPoint y: 105, endPoint x: 242, endPoint y: 121, distance: 118.8
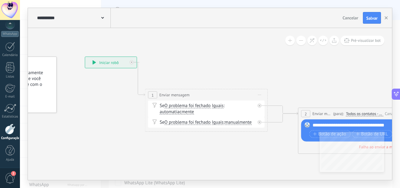
drag, startPoint x: 202, startPoint y: 117, endPoint x: 249, endPoint y: 143, distance: 53.5
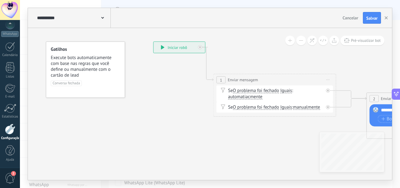
drag, startPoint x: 204, startPoint y: 121, endPoint x: 188, endPoint y: 90, distance: 34.9
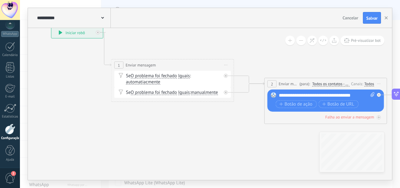
drag, startPoint x: 263, startPoint y: 124, endPoint x: 167, endPoint y: 109, distance: 97.3
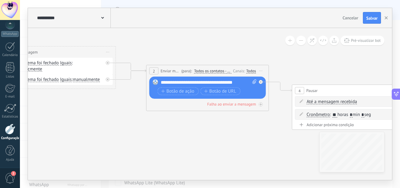
drag, startPoint x: 250, startPoint y: 123, endPoint x: 160, endPoint y: 114, distance: 90.6
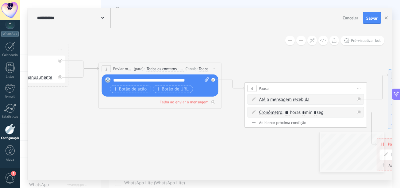
drag, startPoint x: 243, startPoint y: 131, endPoint x: 208, endPoint y: 129, distance: 34.5
click at [190, 102] on div "Falha ao enviar a mensagem" at bounding box center [184, 101] width 49 height 5
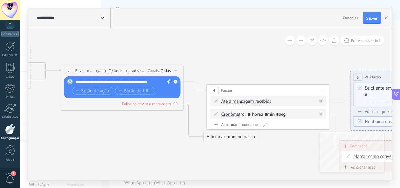
drag, startPoint x: 341, startPoint y: 56, endPoint x: 282, endPoint y: 53, distance: 59.3
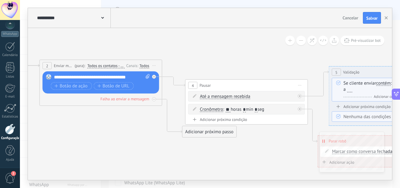
click at [353, 17] on span "Cancelar" at bounding box center [351, 18] width 16 height 6
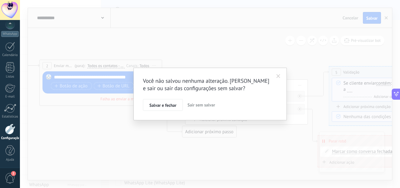
click at [203, 102] on span "Sair sem salvar" at bounding box center [202, 105] width 28 height 6
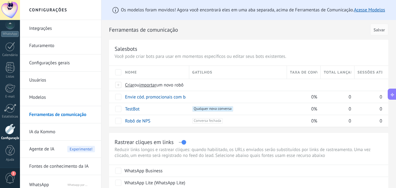
drag, startPoint x: 280, startPoint y: 132, endPoint x: 248, endPoint y: 131, distance: 31.6
click at [312, 70] on span "Taxa de conversão" at bounding box center [303, 72] width 27 height 6
click at [185, 97] on span at bounding box center [184, 97] width 6 height 6
click at [164, 110] on span "Cancelar" at bounding box center [162, 111] width 16 height 6
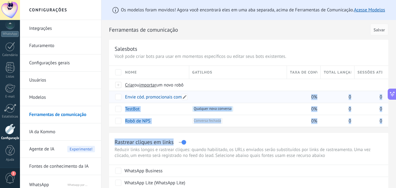
drag, startPoint x: 180, startPoint y: 128, endPoint x: 189, endPoint y: 92, distance: 37.1
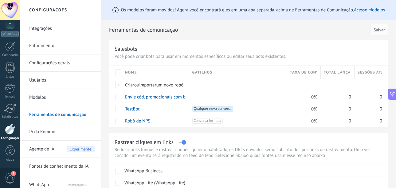
drag, startPoint x: 189, startPoint y: 92, endPoint x: 170, endPoint y: 131, distance: 43.4
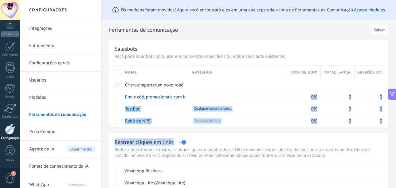
click at [244, 133] on div "Rastrear cliques em links Reduzir links longos e rastrear cliques: quando habil…" at bounding box center [248, 161] width 279 height 56
drag, startPoint x: 239, startPoint y: 142, endPoint x: 242, endPoint y: 129, distance: 12.7
drag, startPoint x: 242, startPoint y: 129, endPoint x: 241, endPoint y: 133, distance: 3.5
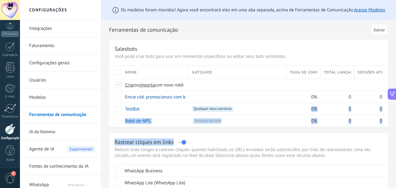
click at [241, 133] on div "Rastrear cliques em links Reduzir links longos e rastrear cliques: quando habil…" at bounding box center [248, 161] width 279 height 56
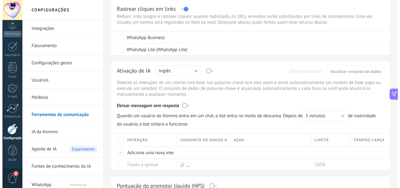
scroll to position [134, 0]
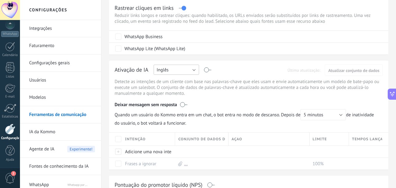
click at [181, 70] on button "Inglês" at bounding box center [176, 69] width 45 height 10
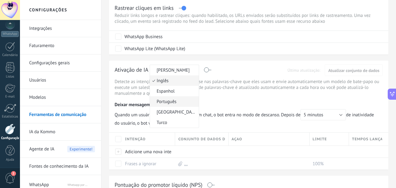
click at [169, 98] on li "Português" at bounding box center [174, 101] width 49 height 10
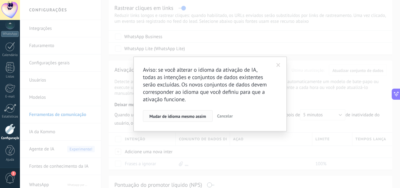
click at [192, 116] on span "Mudar de idioma mesmo assim" at bounding box center [178, 116] width 57 height 4
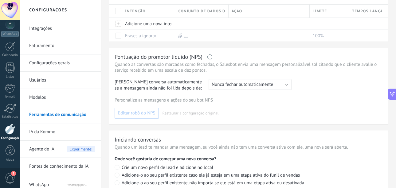
scroll to position [257, 0]
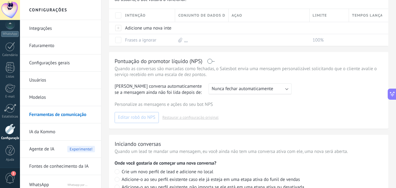
click at [263, 90] on span "Nunca fechar automaticamente" at bounding box center [242, 89] width 61 height 6
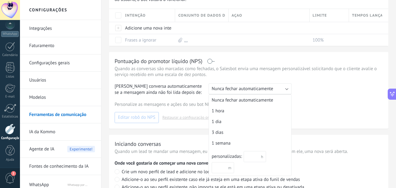
click at [263, 88] on span "Nunca fechar automaticamente" at bounding box center [242, 89] width 61 height 6
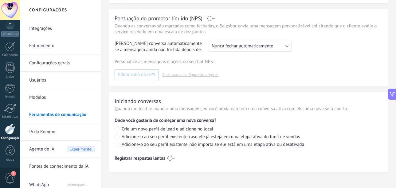
scroll to position [304, 0]
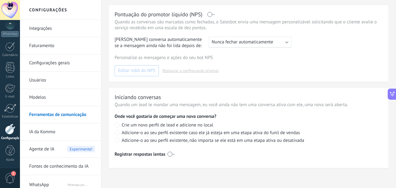
click at [170, 155] on label at bounding box center [170, 154] width 7 height 10
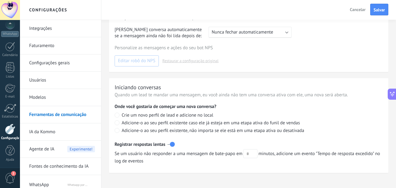
scroll to position [319, 0]
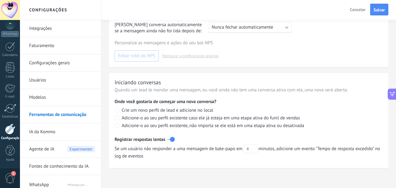
click at [171, 139] on label at bounding box center [170, 139] width 7 height 10
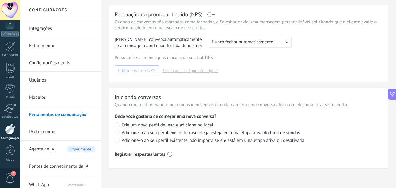
click at [182, 106] on p "Quando um lead te mandar uma mensagem, eu você ainda não tem uma conversa ativa…" at bounding box center [249, 105] width 268 height 6
click at [178, 106] on p "Quando um lead te mandar uma mensagem, eu você ainda não tem uma conversa ativa…" at bounding box center [249, 105] width 268 height 6
click at [151, 110] on div "Iniciando conversas Quando um lead te mandar uma mensagem, eu você ainda não te…" at bounding box center [248, 128] width 279 height 80
click at [126, 134] on span "Adicione-o ao seu perfil existente caso ele já esteja em uma etapa ativa do fun…" at bounding box center [211, 133] width 178 height 6
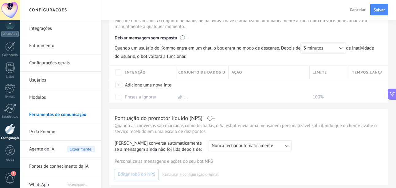
scroll to position [199, 0]
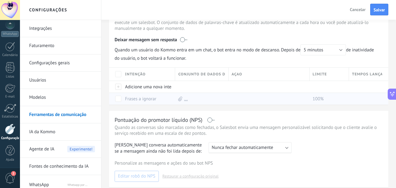
click at [154, 97] on link "Frases a ignorar" at bounding box center [140, 99] width 31 height 6
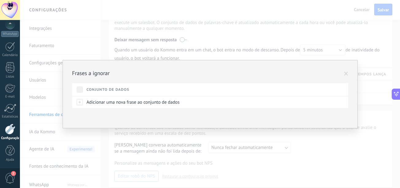
click at [345, 74] on span at bounding box center [346, 74] width 4 height 4
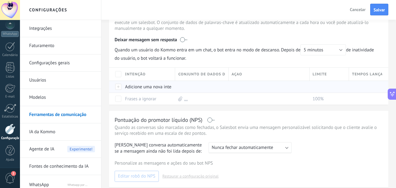
click at [154, 88] on div "Adicione uma nova intenção" at bounding box center [147, 87] width 50 height 12
click at [165, 101] on span "Cancelar" at bounding box center [162, 101] width 16 height 6
click at [134, 76] on span "Intenção" at bounding box center [135, 74] width 21 height 6
click at [150, 99] on div "Crescente" at bounding box center [148, 95] width 53 height 9
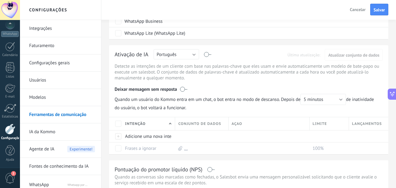
scroll to position [148, 0]
click at [334, 99] on button "5 minutos" at bounding box center [322, 100] width 45 height 11
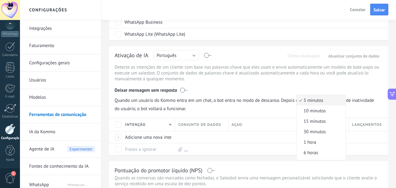
click at [325, 98] on span "5 minutos" at bounding box center [320, 100] width 47 height 6
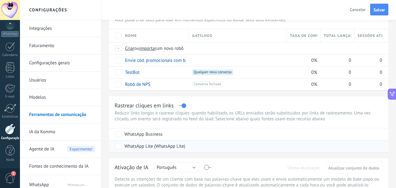
scroll to position [25, 0]
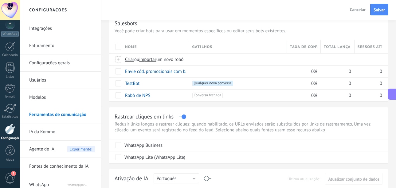
click at [392, 96] on icon at bounding box center [392, 94] width 6 height 6
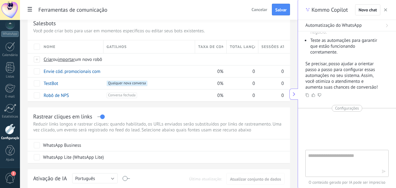
click at [337, 160] on textarea at bounding box center [342, 163] width 69 height 22
click at [325, 156] on textarea "*" at bounding box center [342, 163] width 69 height 22
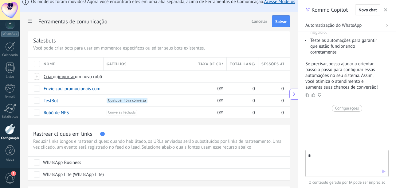
scroll to position [0, 0]
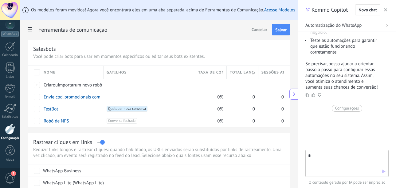
type textarea "*"
click at [254, 28] on span "Cancelar" at bounding box center [259, 30] width 16 height 6
click at [10, 174] on span "2" at bounding box center [10, 178] width 10 height 11
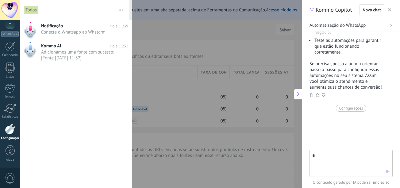
click at [151, 90] on div at bounding box center [200, 94] width 400 height 188
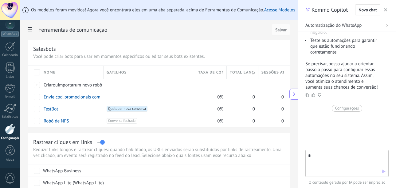
click at [291, 94] on button at bounding box center [293, 93] width 9 height 11
